Goal: Information Seeking & Learning: Learn about a topic

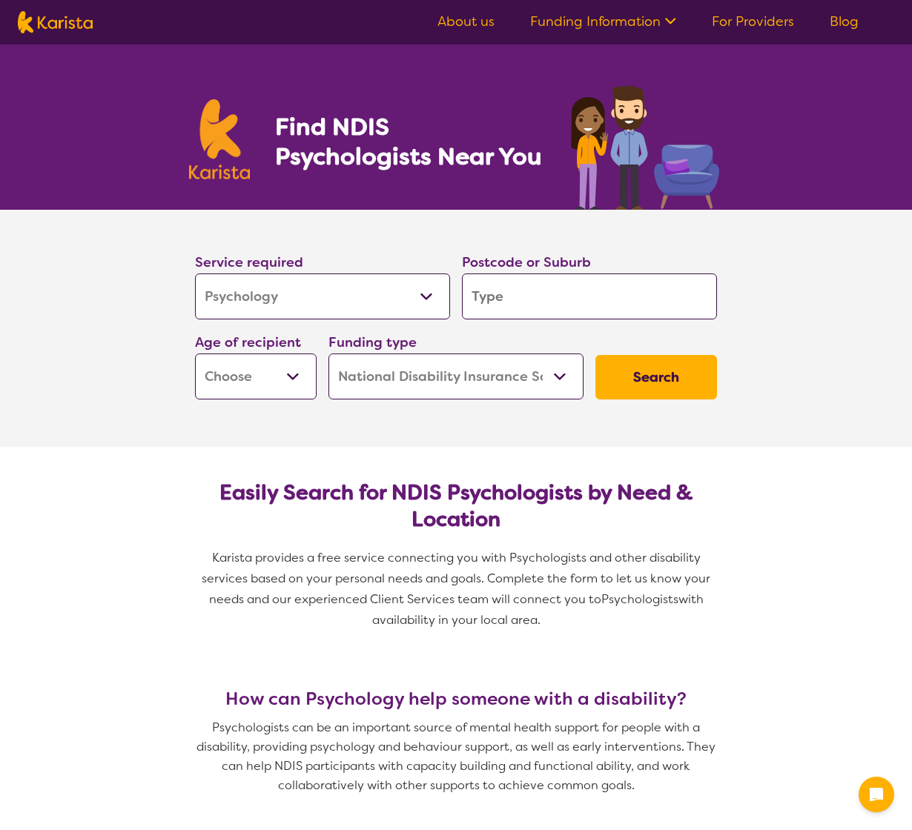
select select "Psychology"
select select "NDIS"
select select "Psychology"
select select "NDIS"
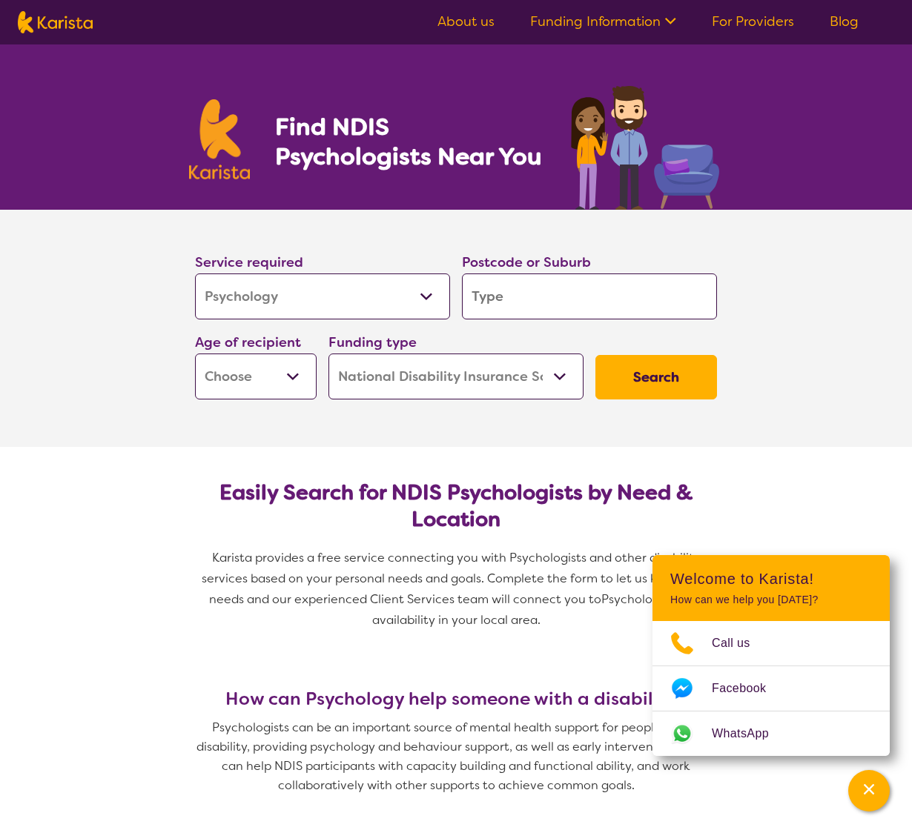
drag, startPoint x: 361, startPoint y: 288, endPoint x: 350, endPoint y: 299, distance: 15.7
click at [361, 288] on select "Allied Health Assistant Assessment ([MEDICAL_DATA] or [MEDICAL_DATA]) Behaviour…" at bounding box center [322, 297] width 255 height 46
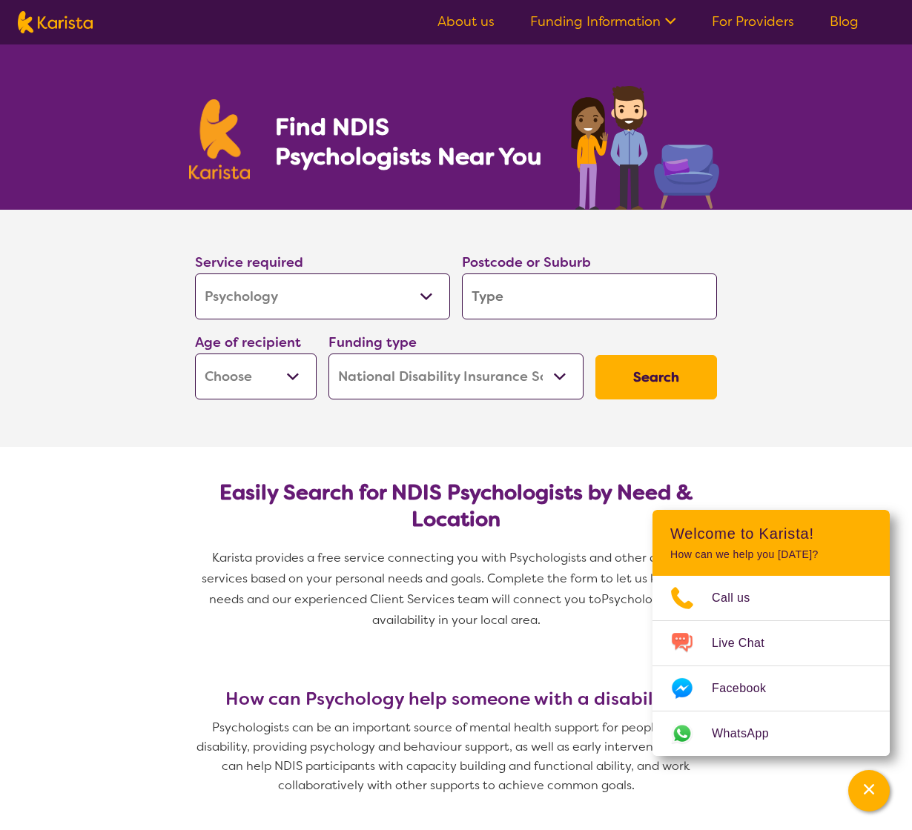
click at [335, 303] on select "Allied Health Assistant Assessment ([MEDICAL_DATA] or [MEDICAL_DATA]) Behaviour…" at bounding box center [322, 297] width 255 height 46
click at [348, 298] on select "Allied Health Assistant Assessment ([MEDICAL_DATA] or [MEDICAL_DATA]) Behaviour…" at bounding box center [322, 297] width 255 height 46
click at [280, 390] on select "Early Childhood - 0 to 9 Child - 10 to 11 Adolescent - 12 to 17 Adult - 18 to 6…" at bounding box center [256, 377] width 122 height 46
select select "CH"
click at [195, 354] on select "Early Childhood - 0 to 9 Child - 10 to 11 Adolescent - 12 to 17 Adult - 18 to 6…" at bounding box center [256, 377] width 122 height 46
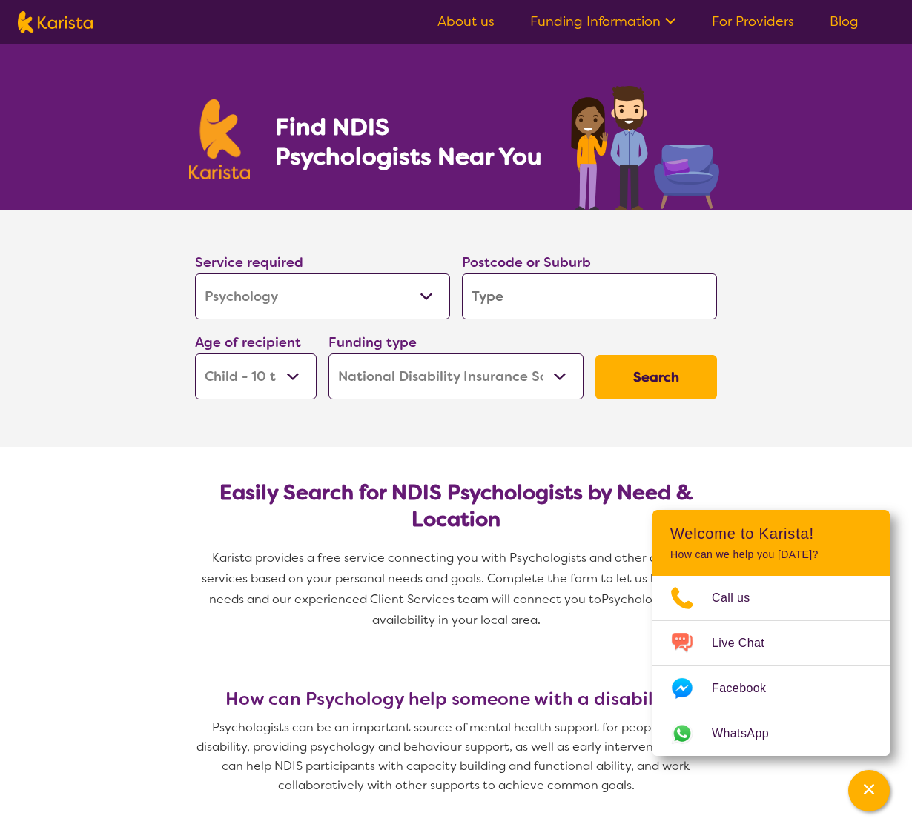
select select "CH"
click at [447, 380] on select "Home Care Package (HCP) National Disability Insurance Scheme (NDIS) I don't know" at bounding box center [455, 377] width 255 height 46
click at [446, 380] on select "Home Care Package (HCP) National Disability Insurance Scheme (NDIS) I don't know" at bounding box center [455, 377] width 255 height 46
click at [652, 380] on button "Search" at bounding box center [656, 377] width 122 height 44
click at [603, 297] on input "search" at bounding box center [589, 297] width 255 height 46
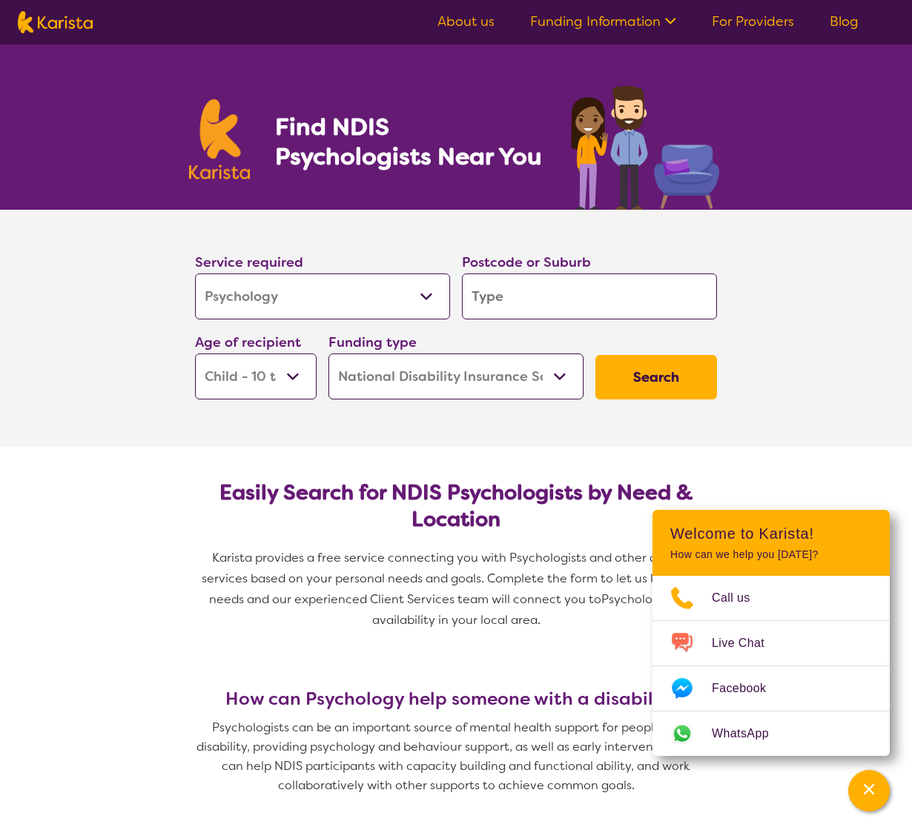
type input "3037"
click at [672, 386] on button "Search" at bounding box center [656, 377] width 122 height 44
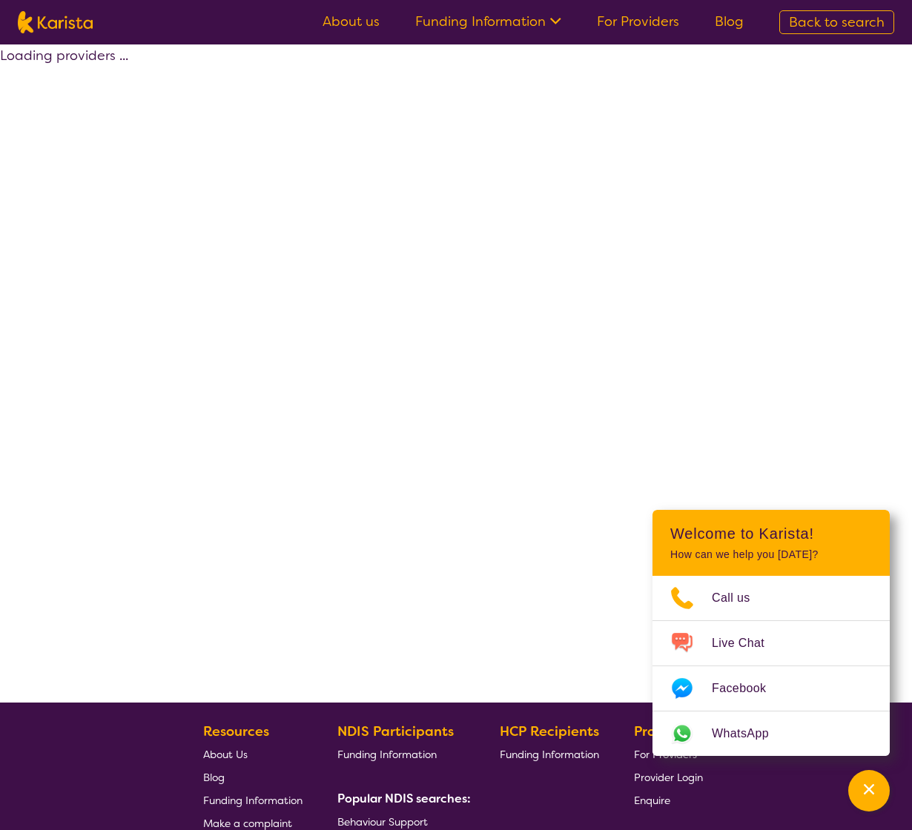
select select "by_score"
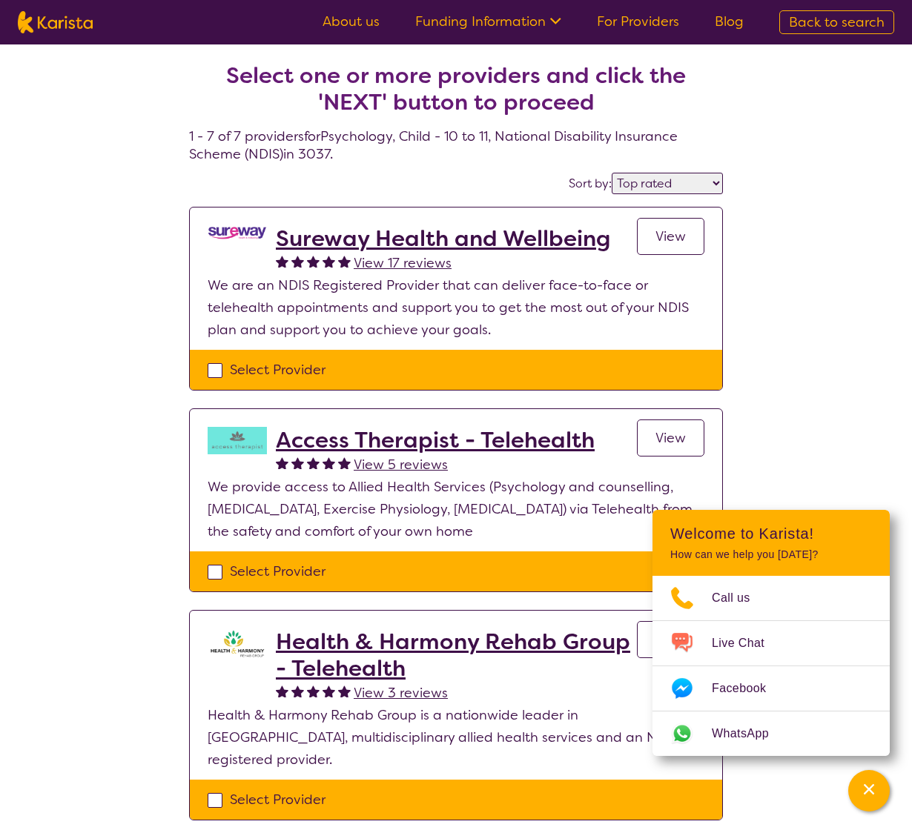
select select "Psychology"
select select "CH"
select select "NDIS"
select select "Psychology"
select select "CH"
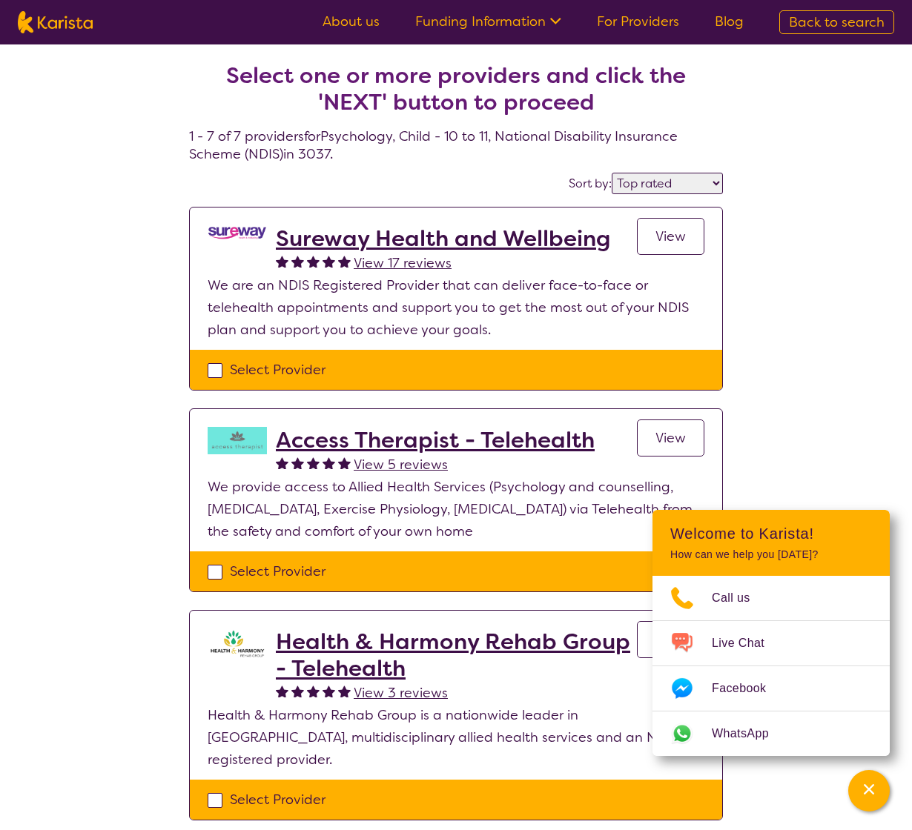
select select "NDIS"
